Goal: Use online tool/utility: Utilize a website feature to perform a specific function

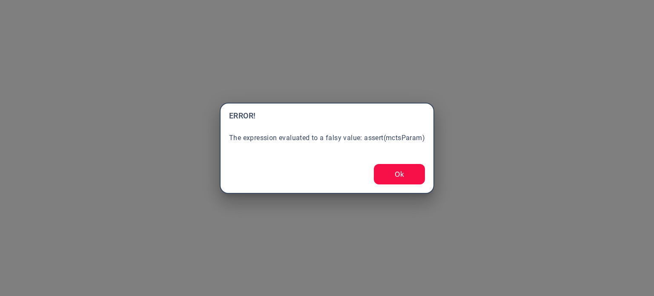
drag, startPoint x: 404, startPoint y: 183, endPoint x: 405, endPoint y: 178, distance: 4.9
click at [405, 181] on button "Ok" at bounding box center [399, 174] width 51 height 20
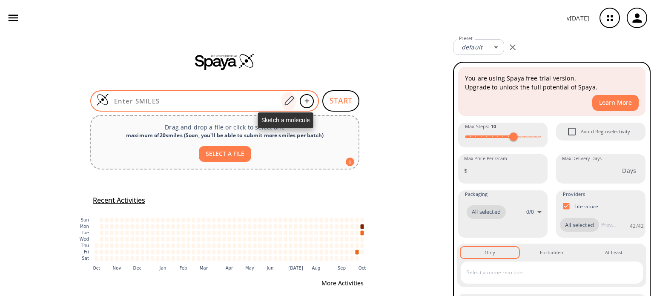
click at [284, 101] on icon at bounding box center [288, 100] width 11 height 11
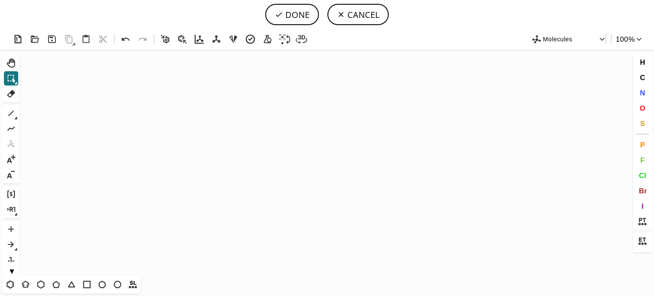
drag, startPoint x: 7, startPoint y: 281, endPoint x: 26, endPoint y: 262, distance: 27.4
click at [9, 278] on button "T" at bounding box center [10, 284] width 14 height 14
click at [196, 165] on icon "Created with [PERSON_NAME] 2.3.0" at bounding box center [327, 162] width 608 height 226
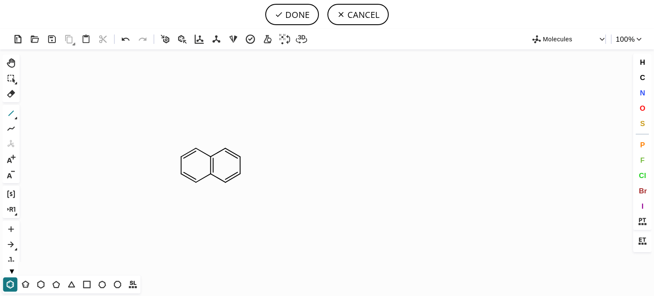
click at [7, 112] on icon at bounding box center [11, 113] width 11 height 11
click at [58, 284] on icon at bounding box center [56, 284] width 11 height 11
drag, startPoint x: 643, startPoint y: 93, endPoint x: 558, endPoint y: 85, distance: 85.5
click at [643, 92] on span "N" at bounding box center [641, 93] width 5 height 8
drag, startPoint x: 283, startPoint y: 153, endPoint x: 263, endPoint y: 176, distance: 30.8
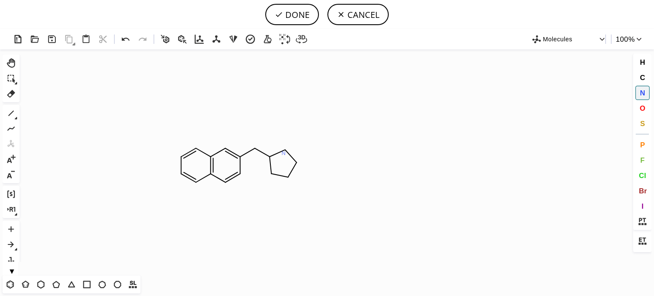
click at [283, 153] on tspan "N" at bounding box center [283, 153] width 4 height 6
click at [271, 175] on tspan "N" at bounding box center [271, 175] width 4 height 6
drag, startPoint x: 9, startPoint y: 113, endPoint x: 237, endPoint y: 135, distance: 228.3
click at [12, 112] on icon at bounding box center [11, 113] width 11 height 11
drag, startPoint x: 275, startPoint y: 151, endPoint x: 140, endPoint y: 80, distance: 152.7
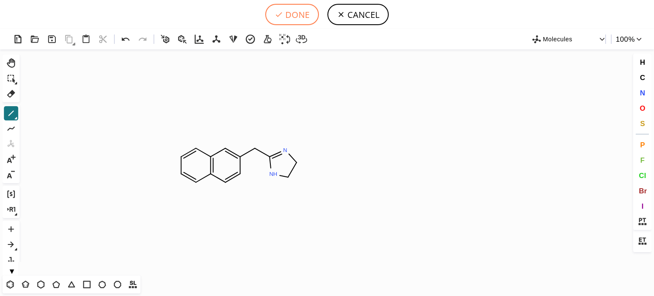
click at [296, 13] on button "DONE" at bounding box center [292, 14] width 54 height 21
type input "C1C=CC2C=CC(CC3=NCCN3)=CC=2C=1"
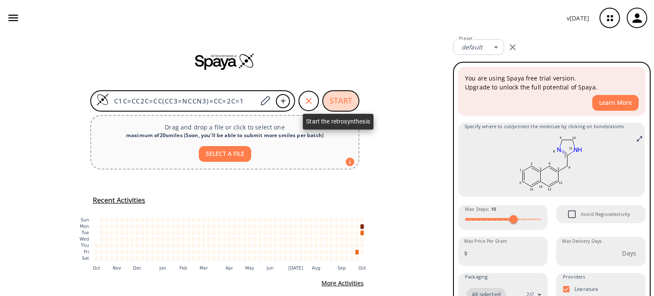
click at [335, 103] on button "START" at bounding box center [340, 100] width 37 height 21
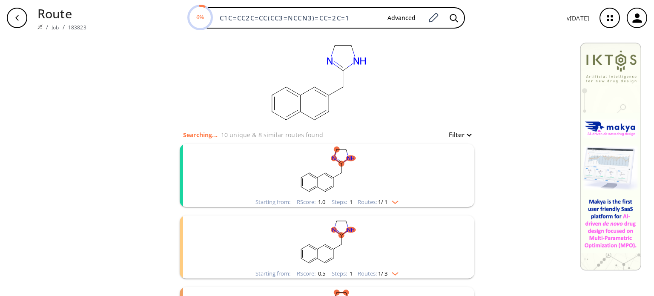
click at [395, 197] on img "clusters" at bounding box center [392, 200] width 11 height 7
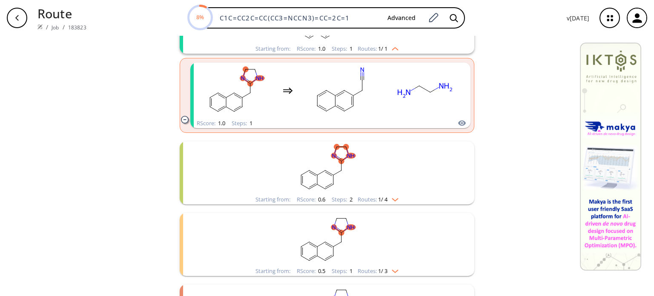
scroll to position [170, 0]
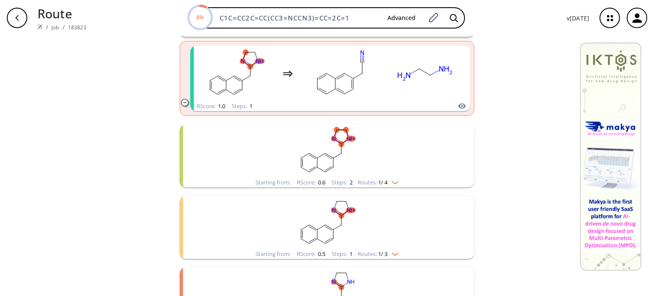
click at [398, 186] on div "Starting from: RScore : 0.6 Steps : 2 Routes: 1 / 4" at bounding box center [327, 182] width 156 height 10
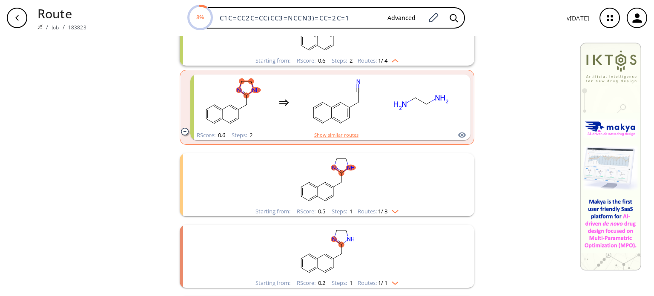
scroll to position [298, 0]
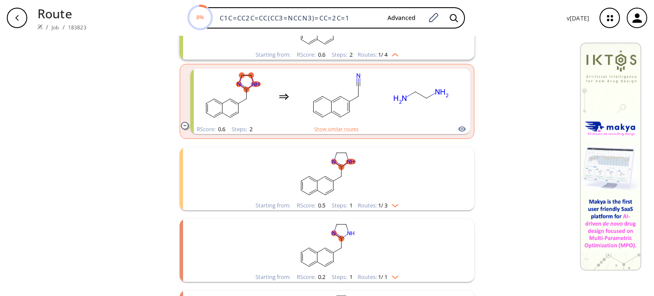
click at [395, 209] on div "Starting from: RScore : 0.5 Steps : 1 Routes: 1 / 3" at bounding box center [327, 205] width 156 height 10
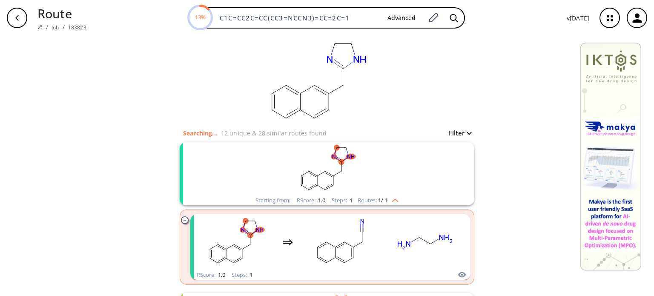
scroll to position [0, 0]
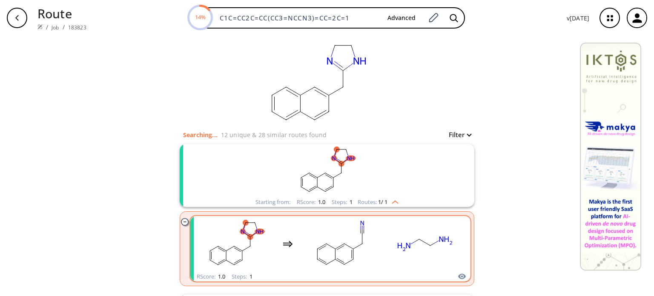
click at [369, 249] on rect "clusters" at bounding box center [339, 243] width 77 height 53
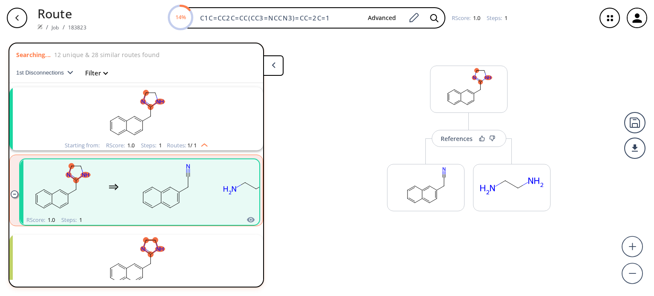
scroll to position [19, 0]
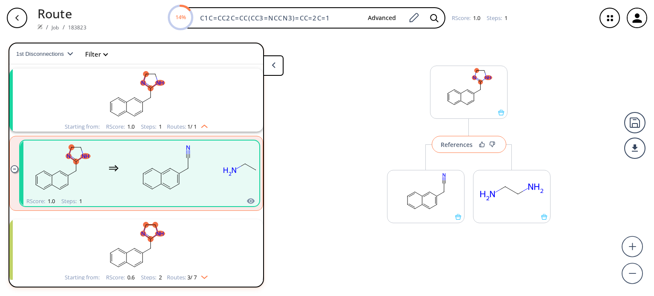
click at [460, 142] on div "References" at bounding box center [456, 145] width 32 height 6
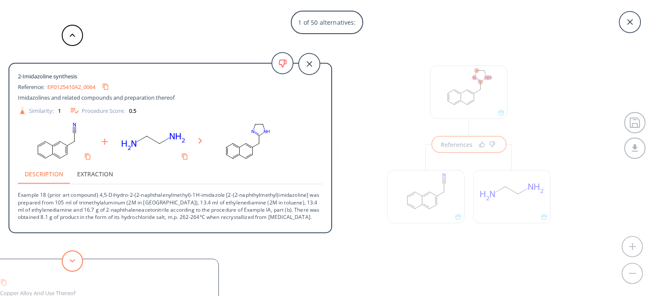
click at [71, 260] on polygon at bounding box center [73, 260] width 6 height 3
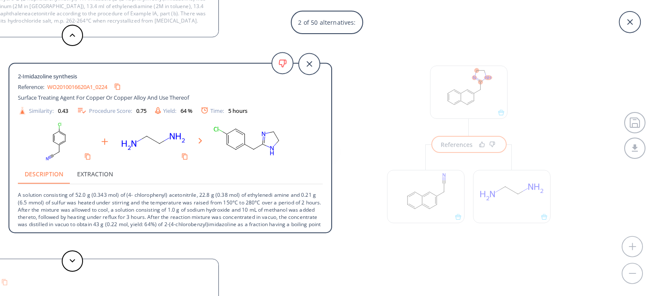
scroll to position [9, 0]
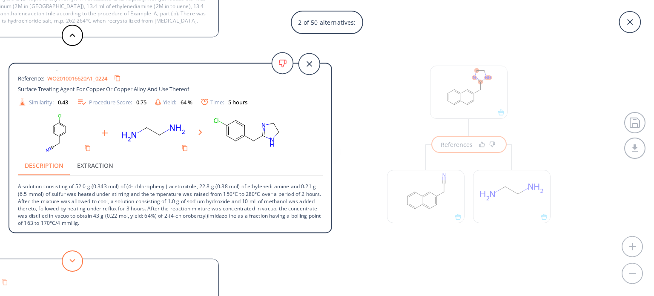
click at [75, 257] on button at bounding box center [72, 260] width 21 height 21
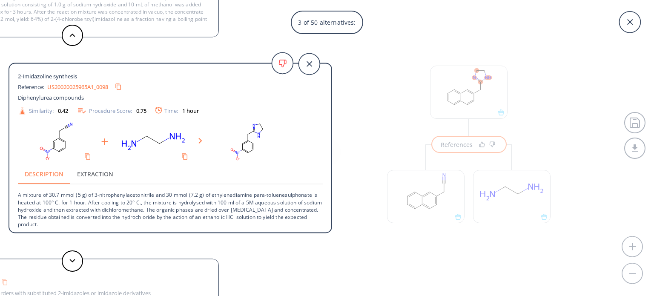
click at [432, 206] on div "3 of 50 alternatives: 2-Imidazoline synthesis Reference: EP0125410A2_0064 Imida…" at bounding box center [327, 148] width 654 height 296
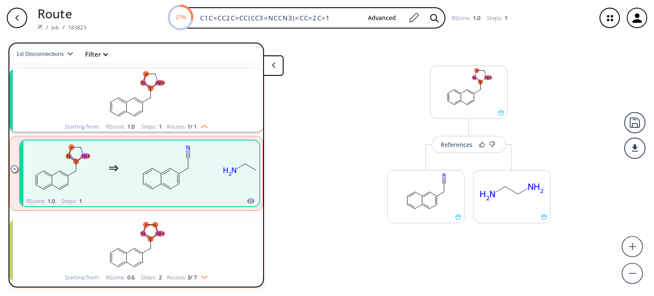
click at [432, 206] on icon at bounding box center [432, 206] width 7 height 4
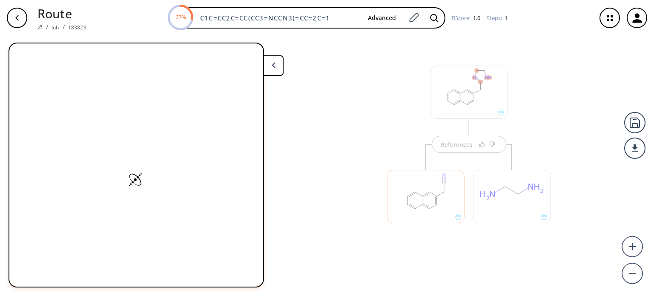
scroll to position [0, 0]
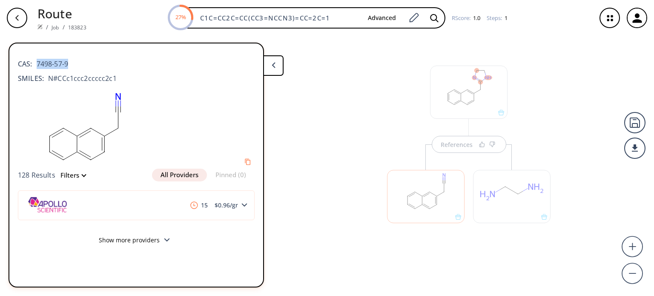
drag, startPoint x: 80, startPoint y: 65, endPoint x: 56, endPoint y: 78, distance: 27.0
click at [41, 68] on div "CAS: 7498-57-9" at bounding box center [136, 59] width 237 height 19
click at [75, 64] on div "CAS: 7498-57-9" at bounding box center [136, 59] width 237 height 19
click at [39, 62] on span "7498-57-9" at bounding box center [50, 64] width 36 height 10
click at [77, 63] on div "CAS: 7498-57-9" at bounding box center [136, 59] width 237 height 19
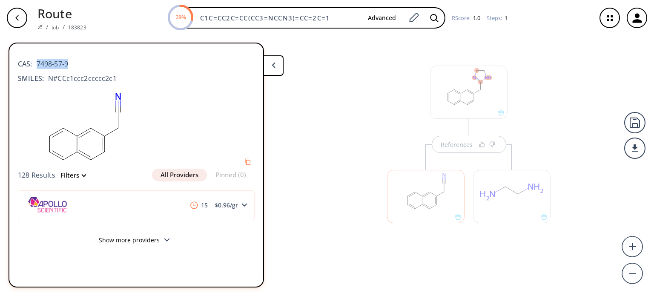
drag, startPoint x: 75, startPoint y: 63, endPoint x: 36, endPoint y: 66, distance: 39.3
click at [36, 66] on div "CAS: 7498-57-9" at bounding box center [136, 59] width 237 height 19
copy span "7498-57-9"
click at [519, 196] on div at bounding box center [511, 196] width 77 height 53
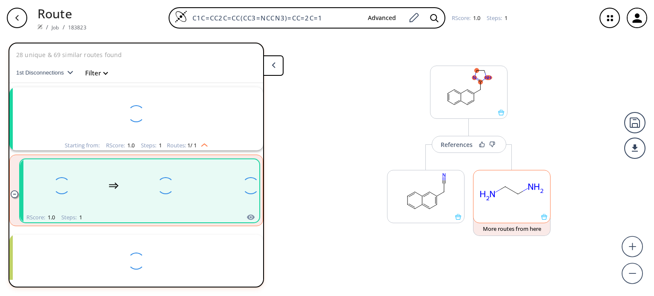
scroll to position [19, 0]
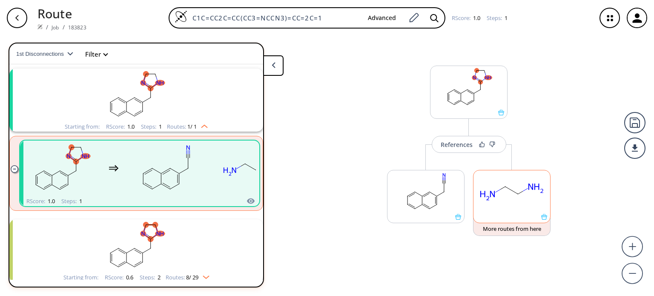
click at [508, 195] on rect at bounding box center [511, 191] width 77 height 43
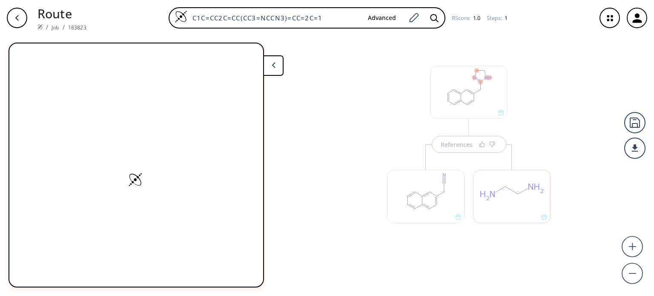
scroll to position [0, 0]
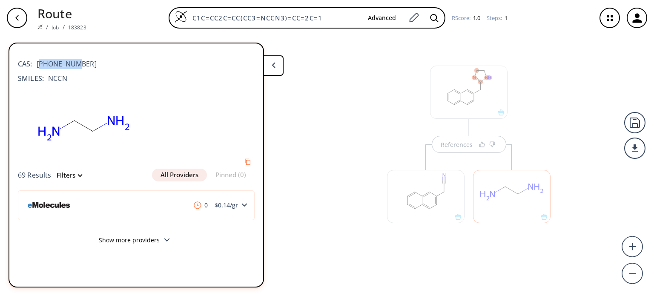
drag, startPoint x: 83, startPoint y: 63, endPoint x: 48, endPoint y: 78, distance: 38.5
click at [39, 64] on div "CAS: [PHONE_NUMBER]" at bounding box center [136, 59] width 237 height 19
drag, startPoint x: 88, startPoint y: 72, endPoint x: 71, endPoint y: 66, distance: 18.0
click at [88, 70] on div "CAS: [PHONE_NUMBER] SMILES: NCCN" at bounding box center [136, 68] width 237 height 37
drag, startPoint x: 37, startPoint y: 63, endPoint x: 72, endPoint y: 61, distance: 35.8
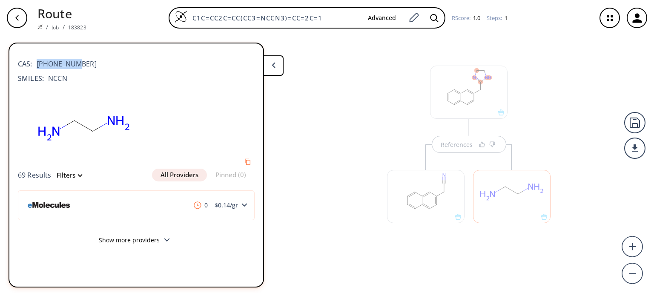
click at [72, 61] on span "[PHONE_NUMBER]" at bounding box center [64, 64] width 64 height 10
copy span "[PHONE_NUMBER]"
